Goal: Transaction & Acquisition: Book appointment/travel/reservation

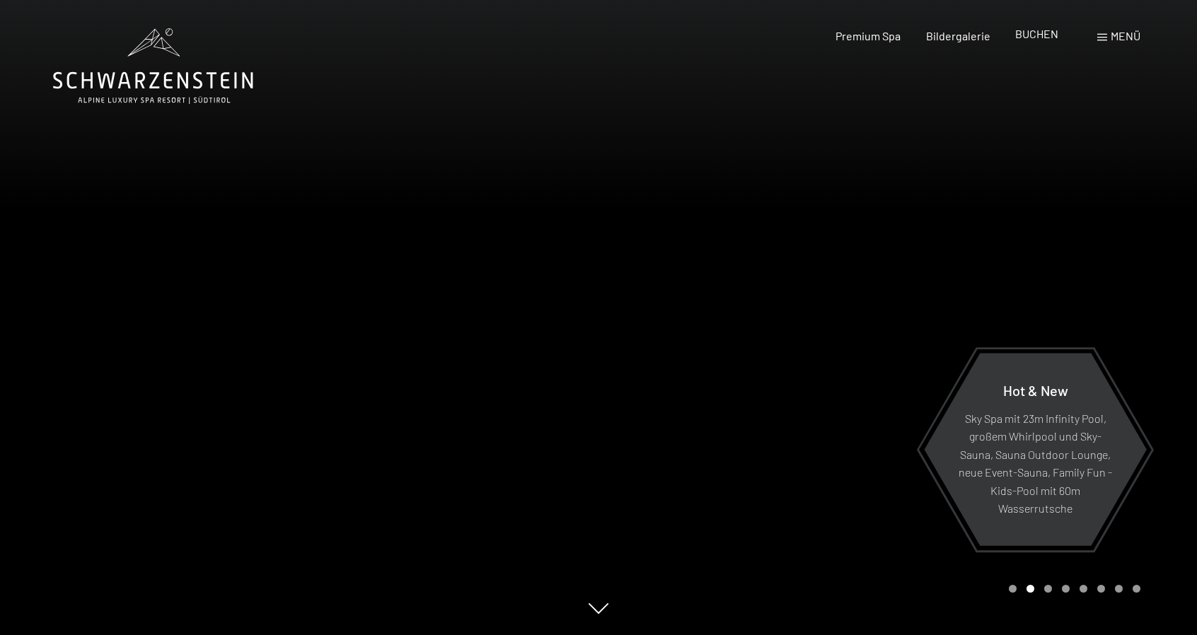
click at [1052, 34] on span "BUCHEN" at bounding box center [1036, 33] width 43 height 13
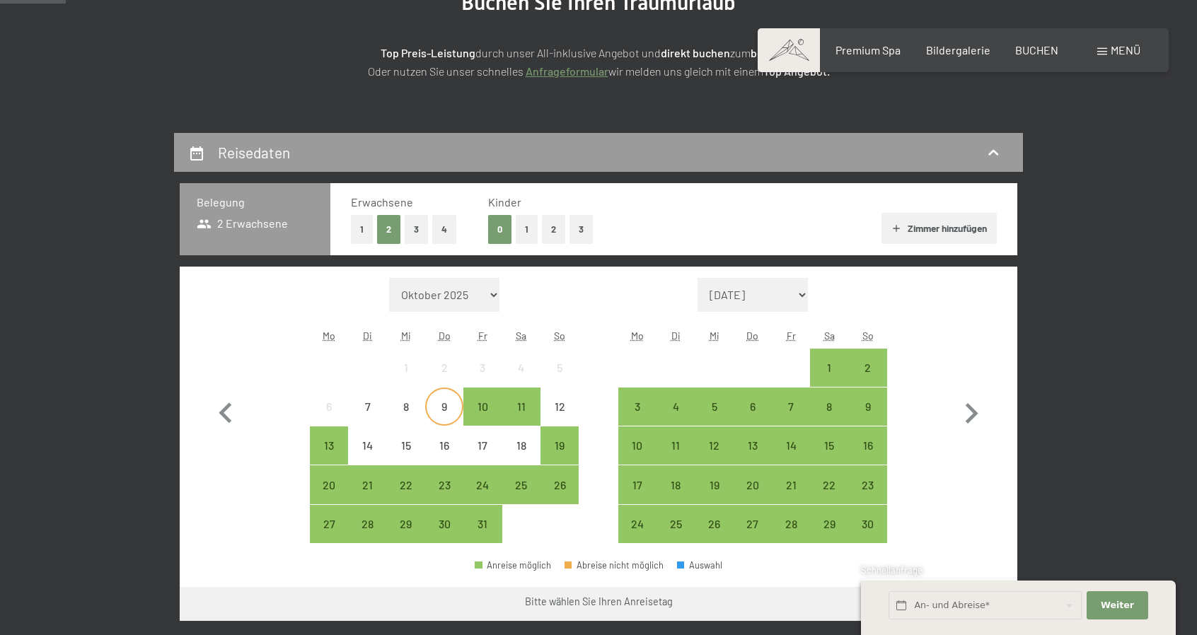
scroll to position [283, 0]
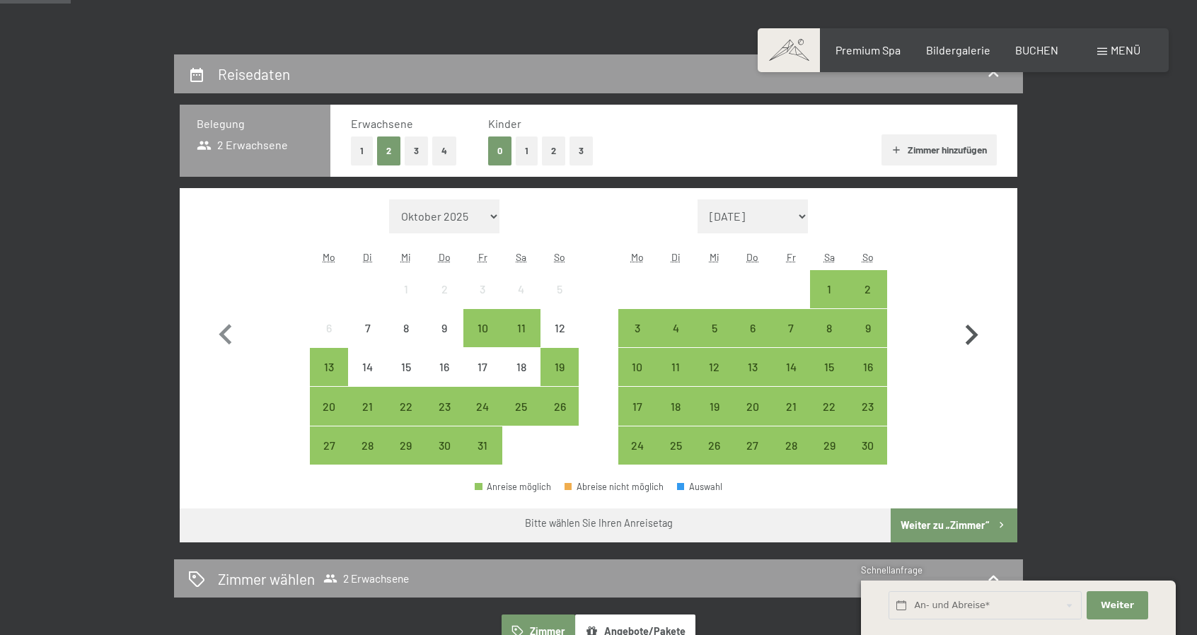
click at [970, 326] on icon "button" at bounding box center [971, 335] width 41 height 41
select select "2025-11-01"
select select "2025-12-01"
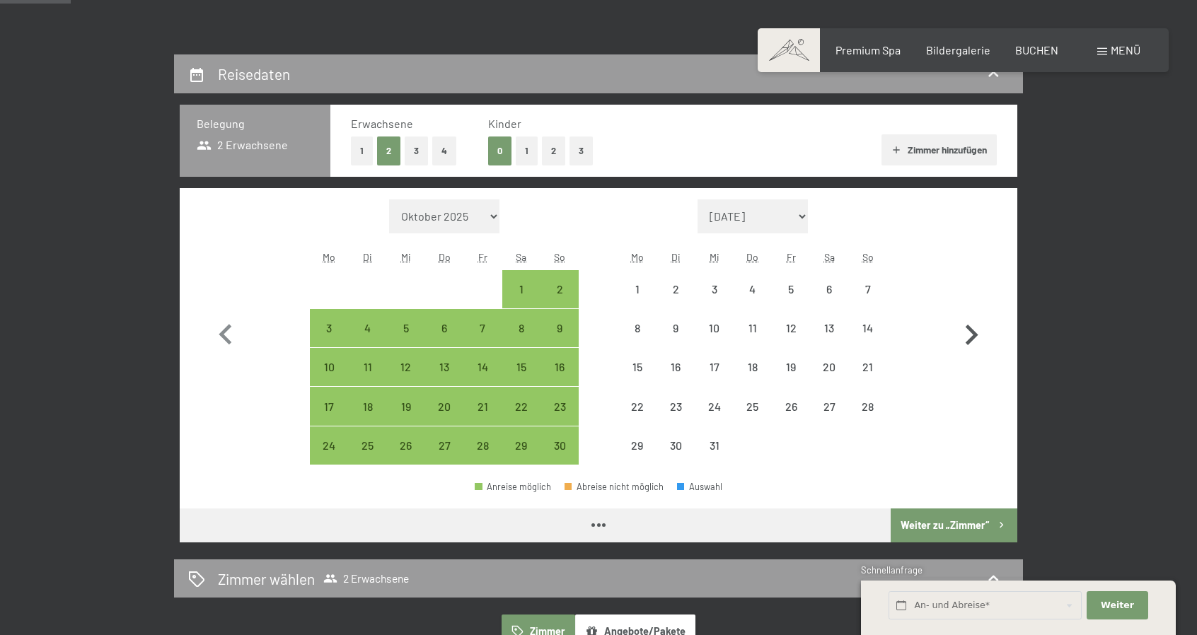
select select "2025-11-01"
select select "2025-12-01"
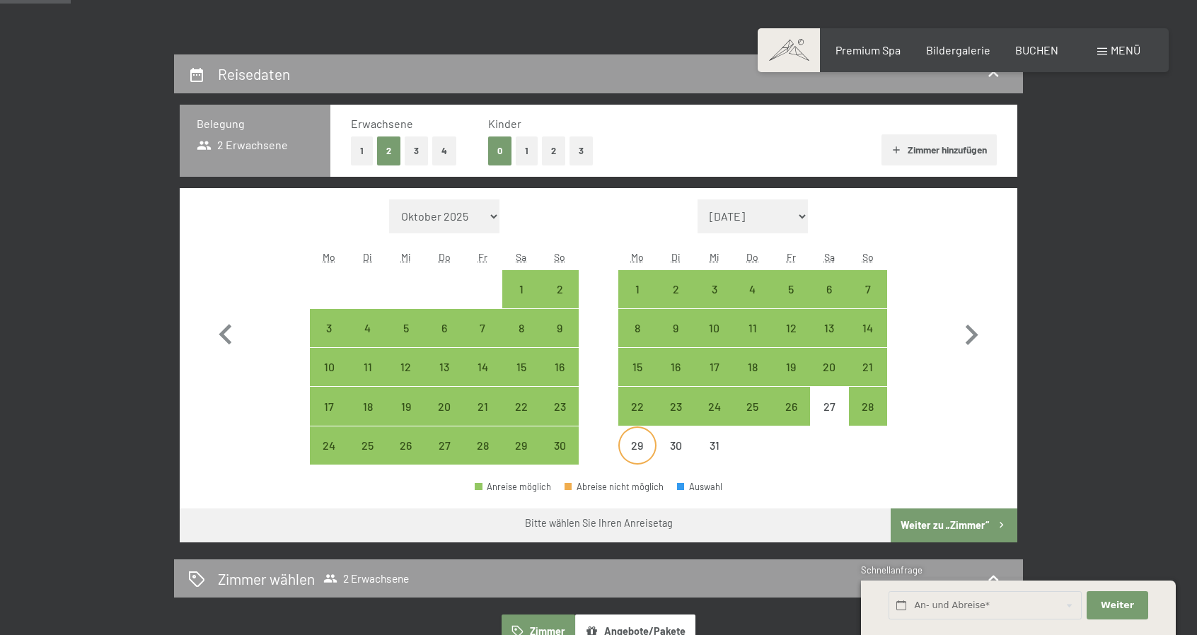
click at [632, 440] on div "29" at bounding box center [637, 457] width 35 height 35
select select "2025-11-01"
select select "2025-12-01"
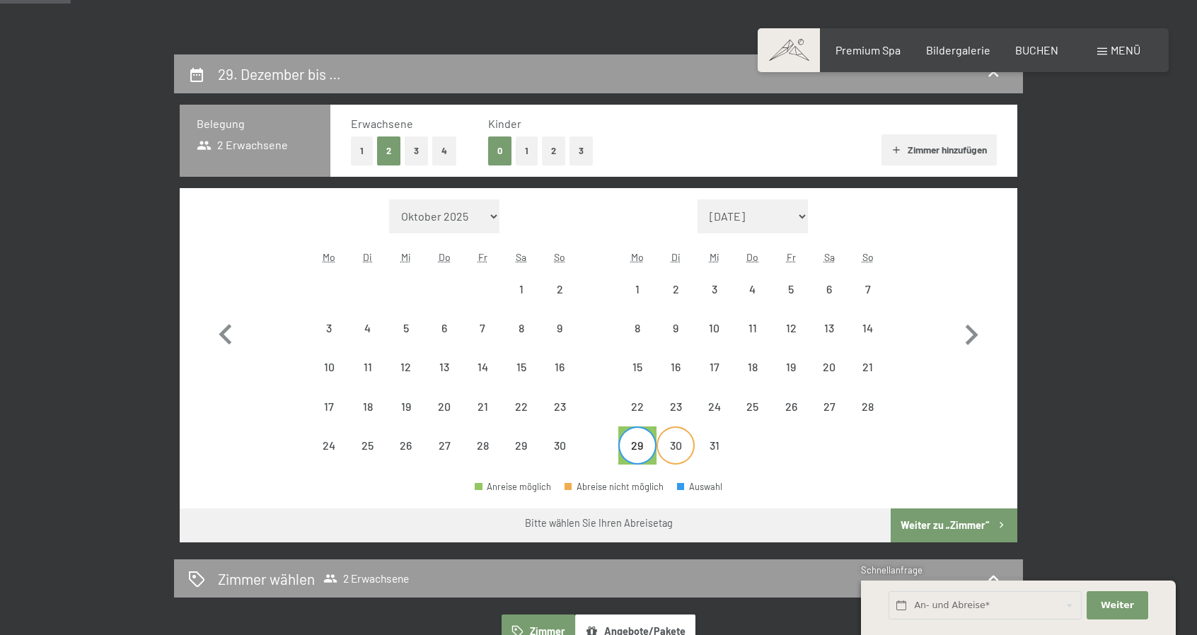
click at [682, 444] on div "30" at bounding box center [675, 457] width 35 height 35
select select "2025-11-01"
select select "2025-12-01"
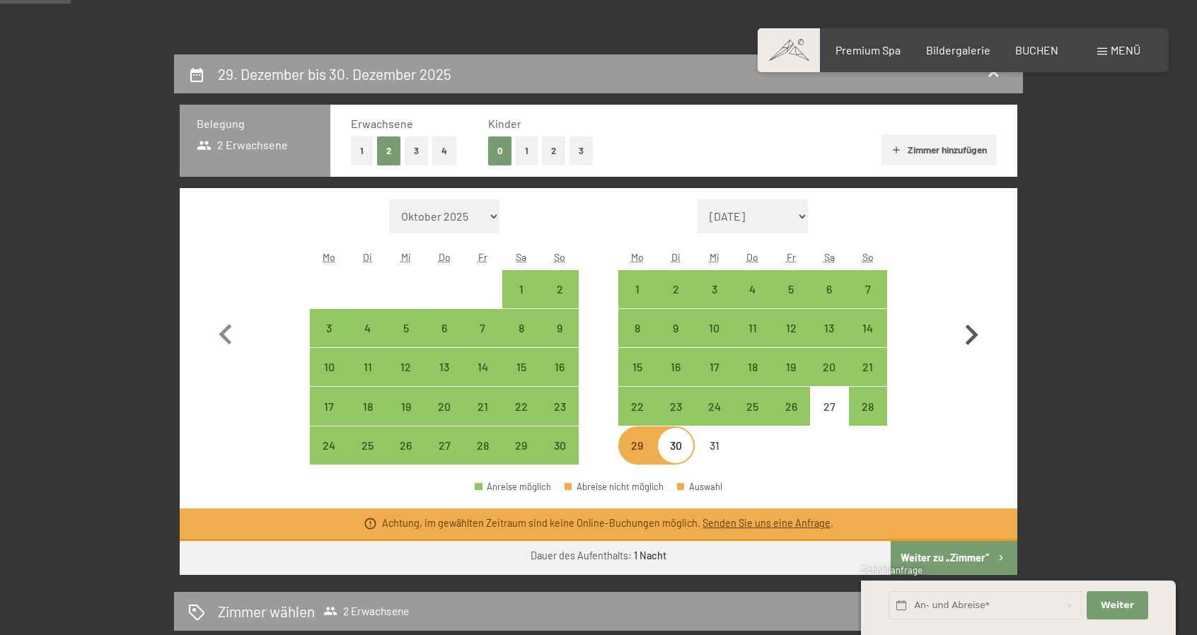
click at [984, 383] on button "button" at bounding box center [971, 332] width 41 height 266
select select "2025-12-01"
select select "2026-01-01"
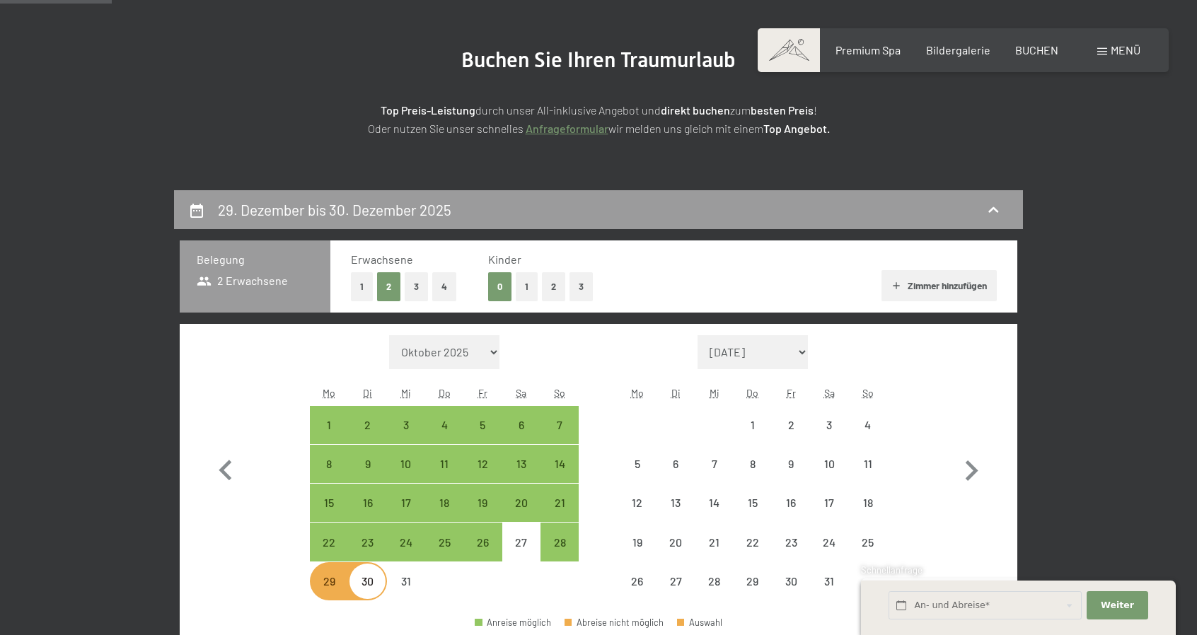
scroll to position [354, 0]
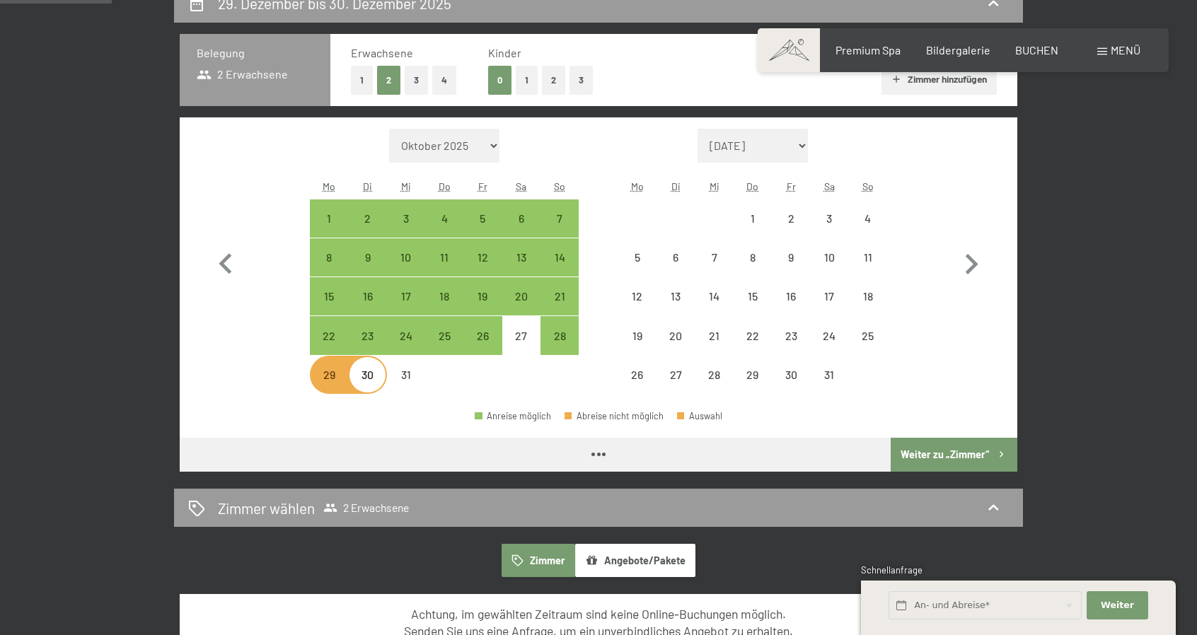
select select "2025-12-01"
select select "2026-01-01"
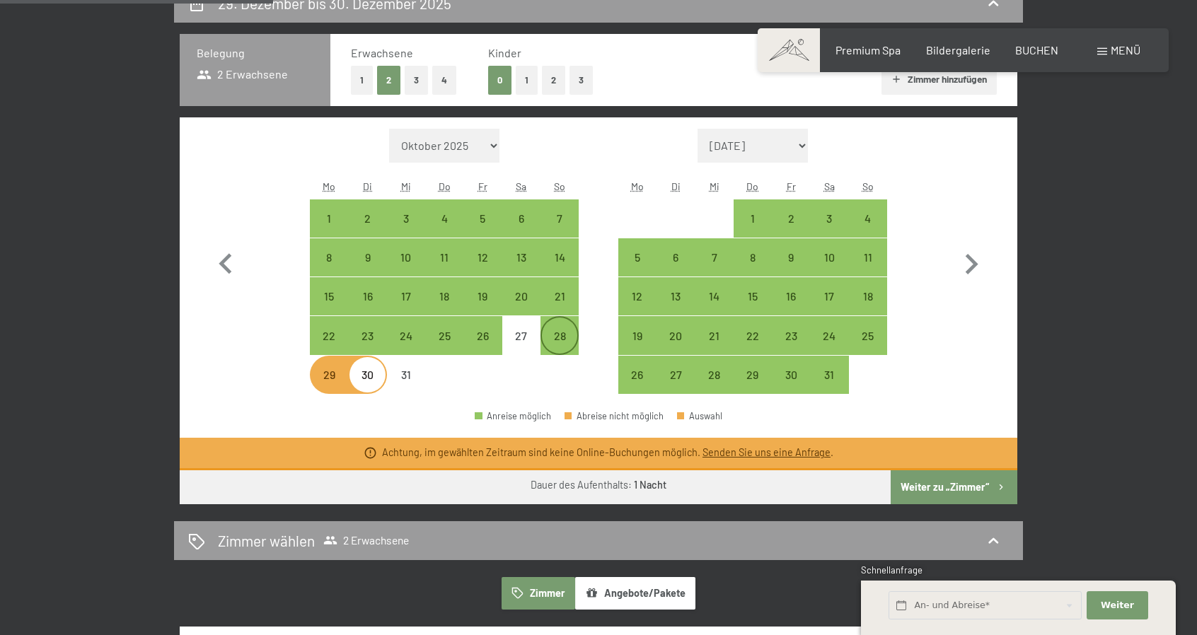
click at [549, 339] on div "28" at bounding box center [559, 347] width 35 height 35
select select "2025-12-01"
select select "2026-01-01"
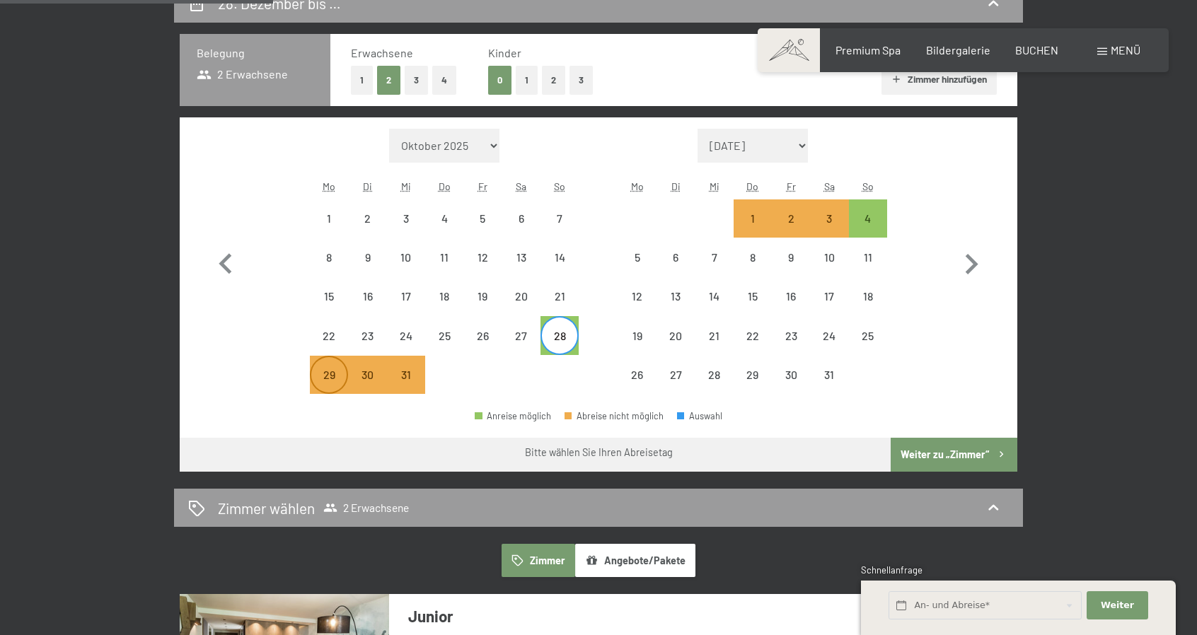
click at [327, 372] on div "29" at bounding box center [328, 386] width 35 height 35
select select "2025-12-01"
select select "2026-01-01"
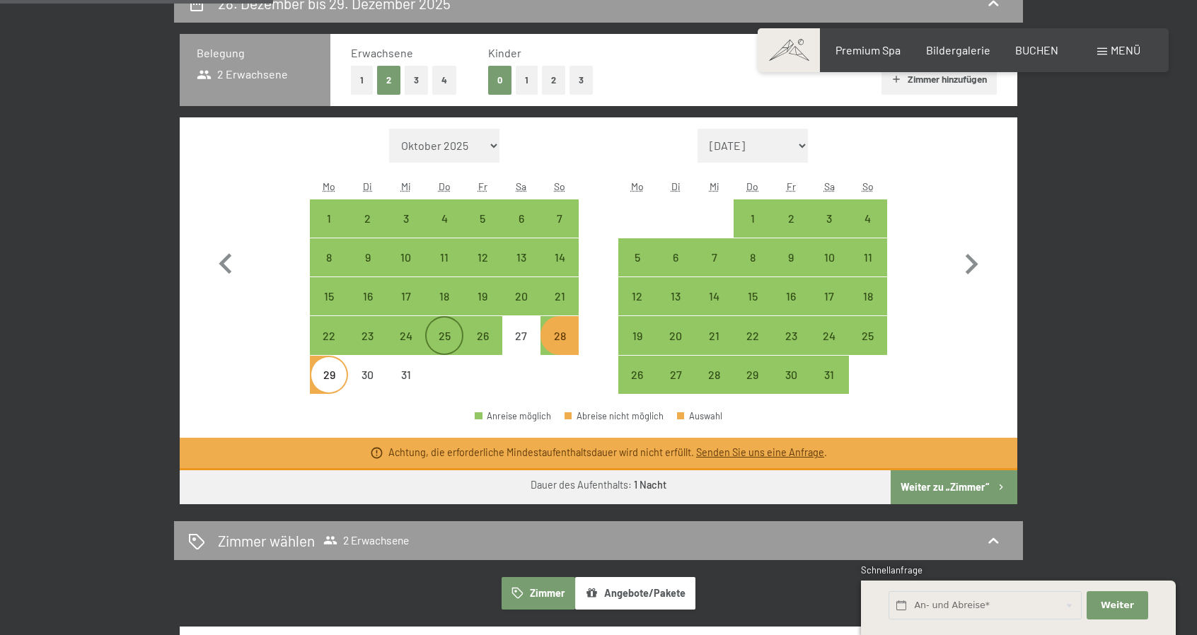
click at [441, 335] on div "25" at bounding box center [443, 347] width 35 height 35
select select "2025-12-01"
select select "2026-01-01"
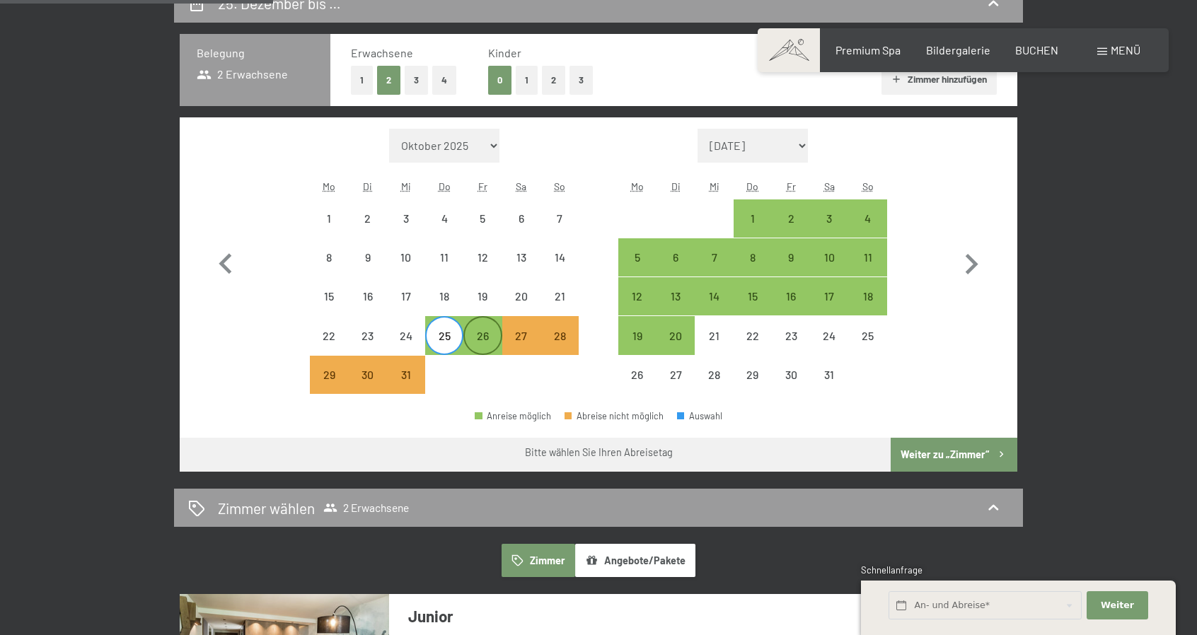
click at [481, 337] on div "26" at bounding box center [482, 347] width 35 height 35
select select "2025-12-01"
select select "2026-01-01"
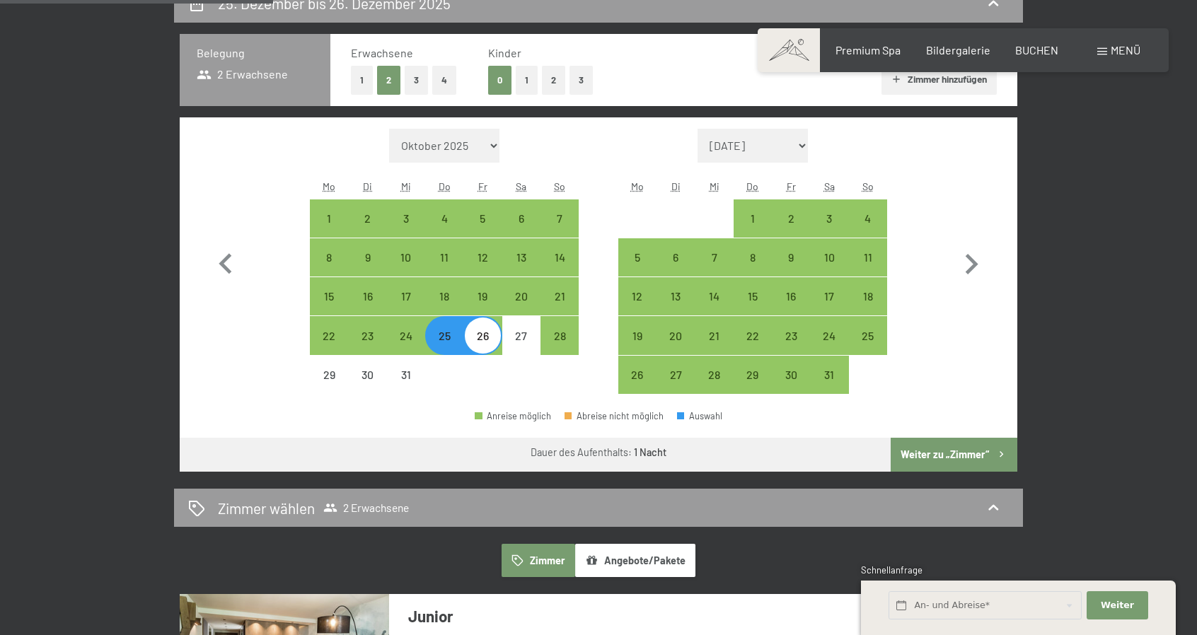
click at [932, 453] on button "Weiter zu „Zimmer“" at bounding box center [953, 455] width 127 height 34
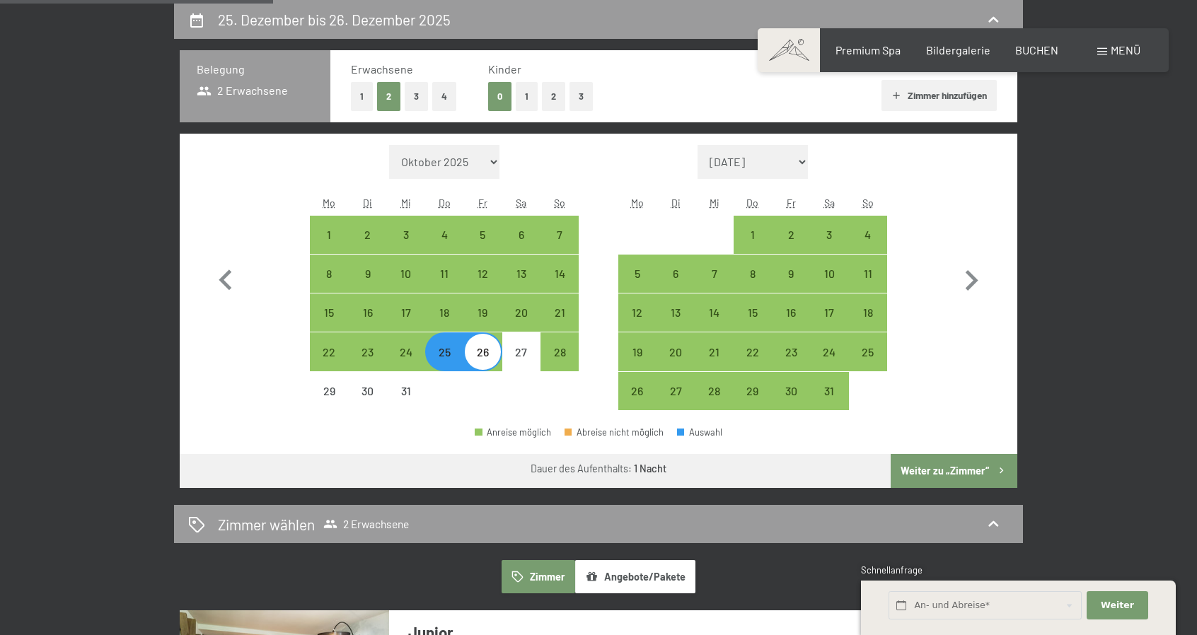
select select "2025-12-01"
select select "2026-01-01"
